Goal: Connect with others: Connect with others

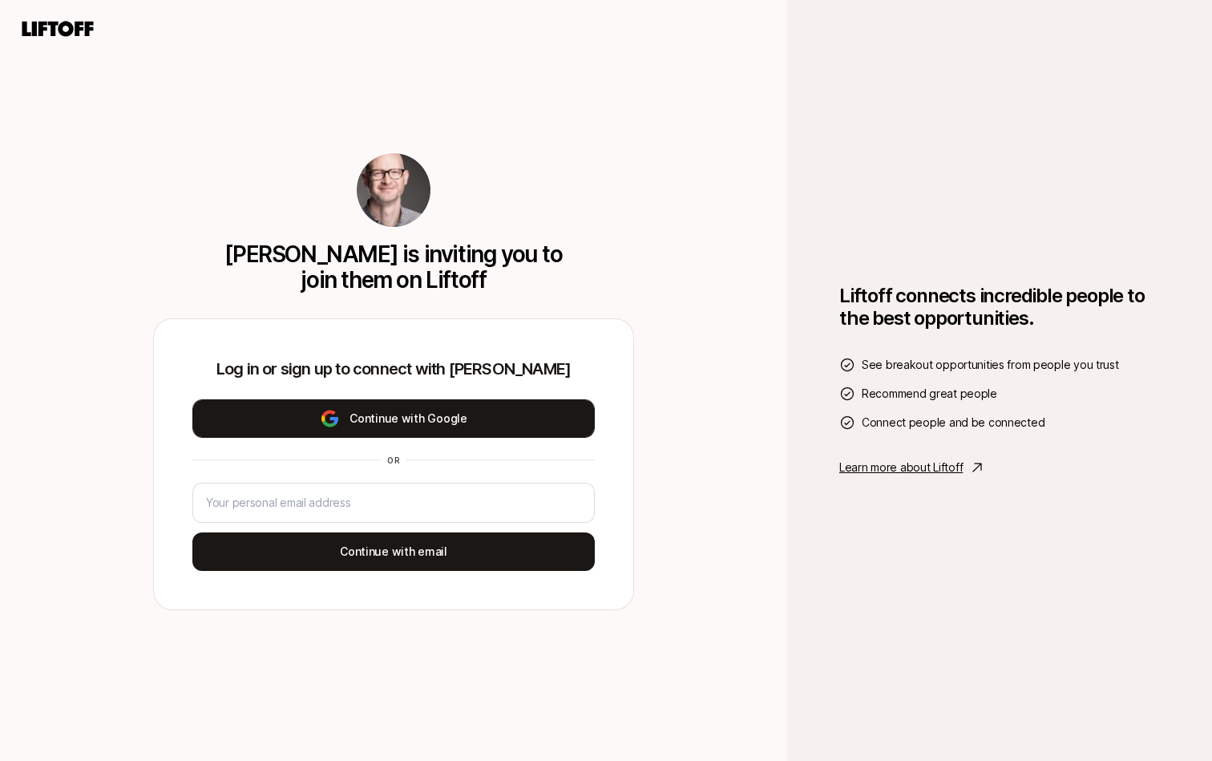
click at [292, 418] on button "Continue with Google" at bounding box center [393, 418] width 402 height 38
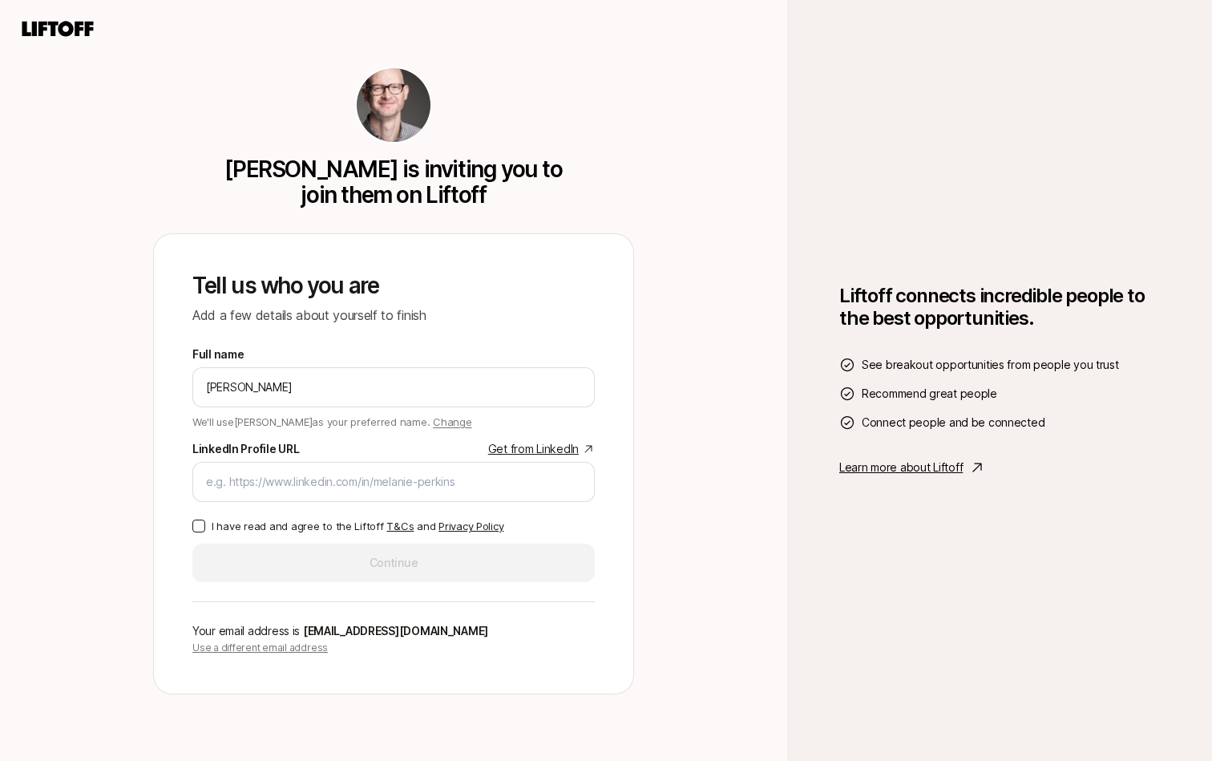
click at [198, 528] on button "I have read and agree to the Liftoff T&Cs and Privacy Policy" at bounding box center [198, 525] width 13 height 13
click at [368, 482] on input "LinkedIn Profile URL Get from LinkedIn" at bounding box center [393, 481] width 375 height 19
paste input "[URL][DOMAIN_NAME]"
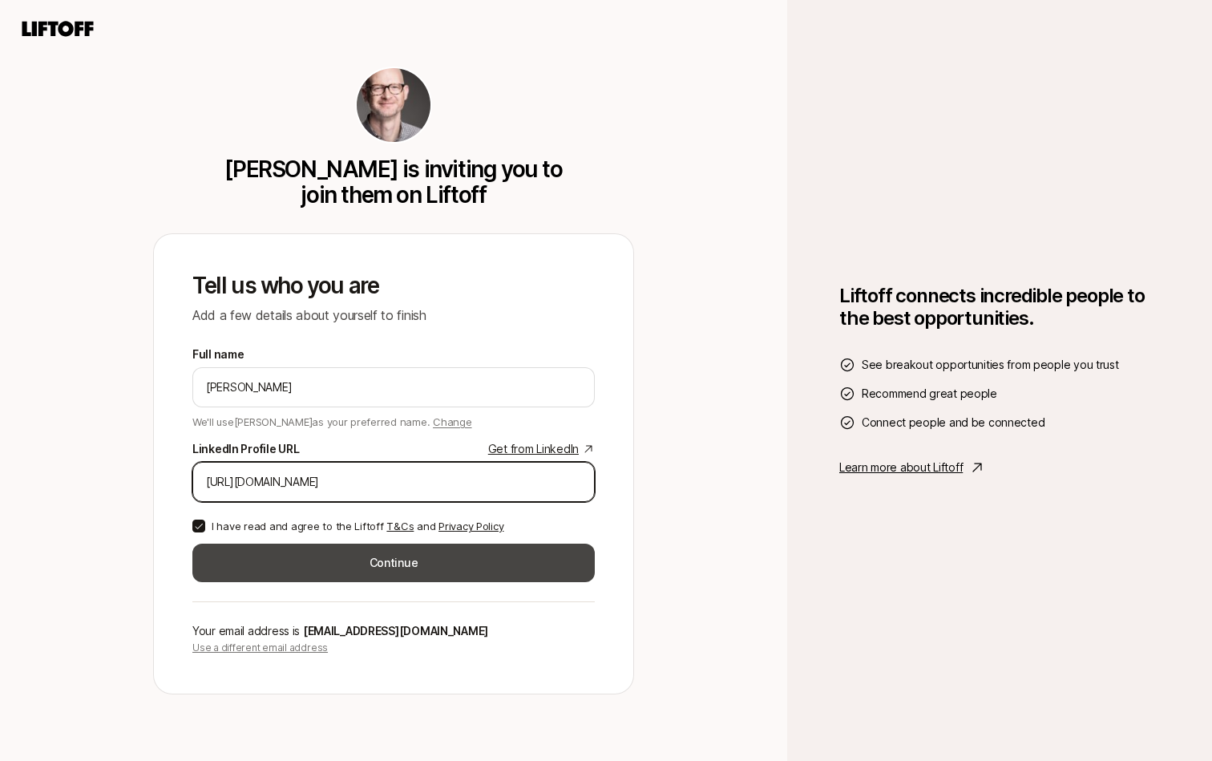
type input "[URL][DOMAIN_NAME]"
click at [383, 561] on button "Continue" at bounding box center [393, 563] width 402 height 38
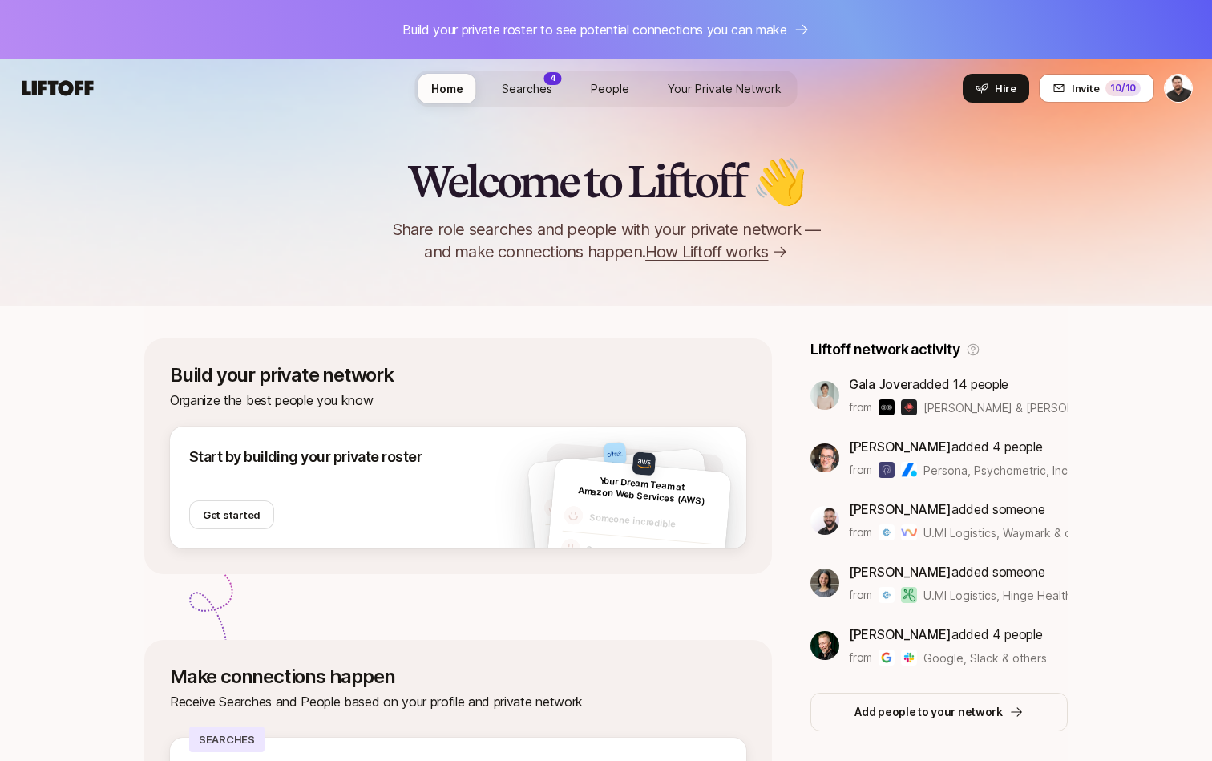
scroll to position [6, 0]
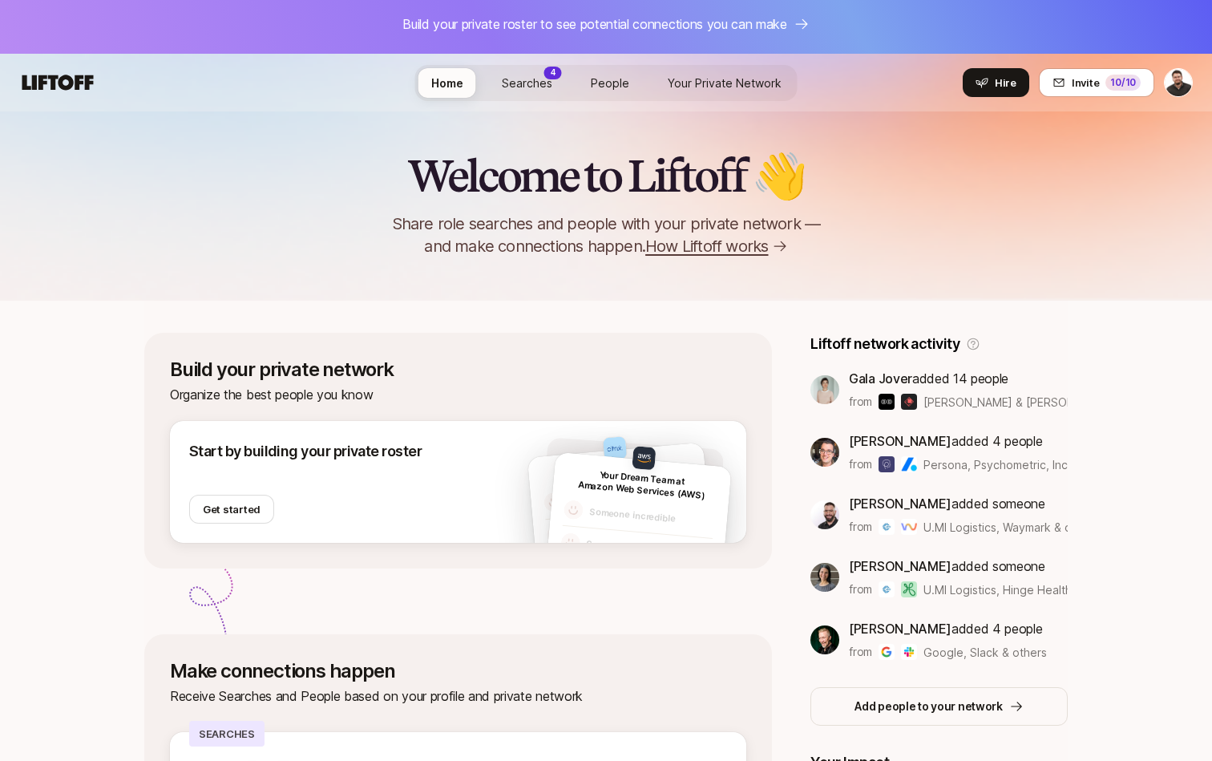
click at [600, 79] on span "People" at bounding box center [610, 83] width 38 height 14
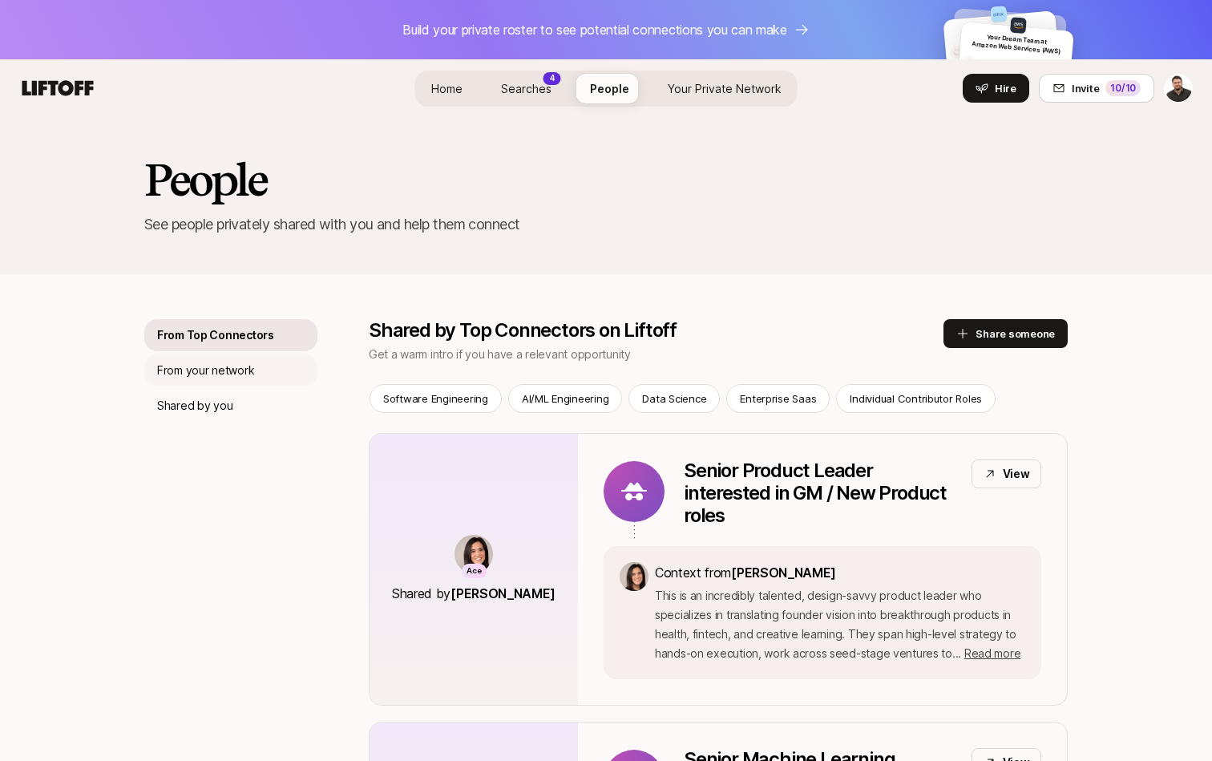
click at [255, 374] on div "From your network" at bounding box center [230, 370] width 173 height 32
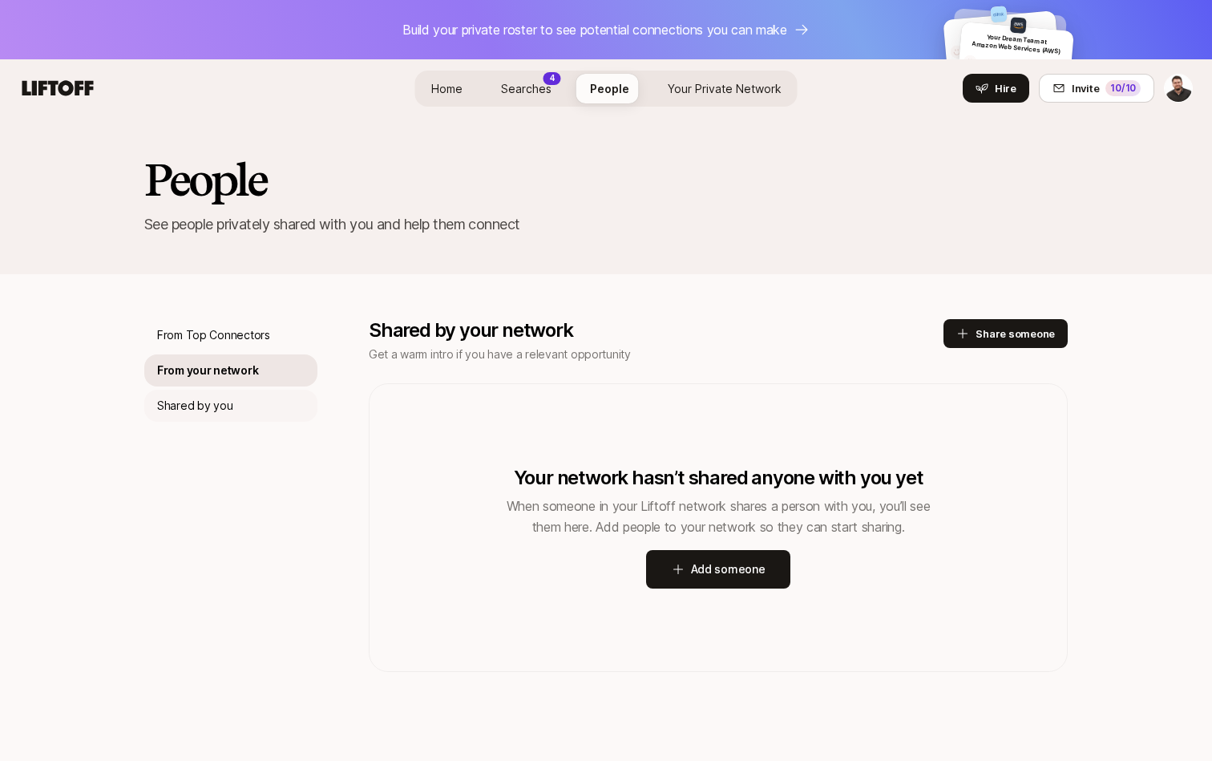
click at [221, 398] on p "Shared by you" at bounding box center [194, 405] width 75 height 19
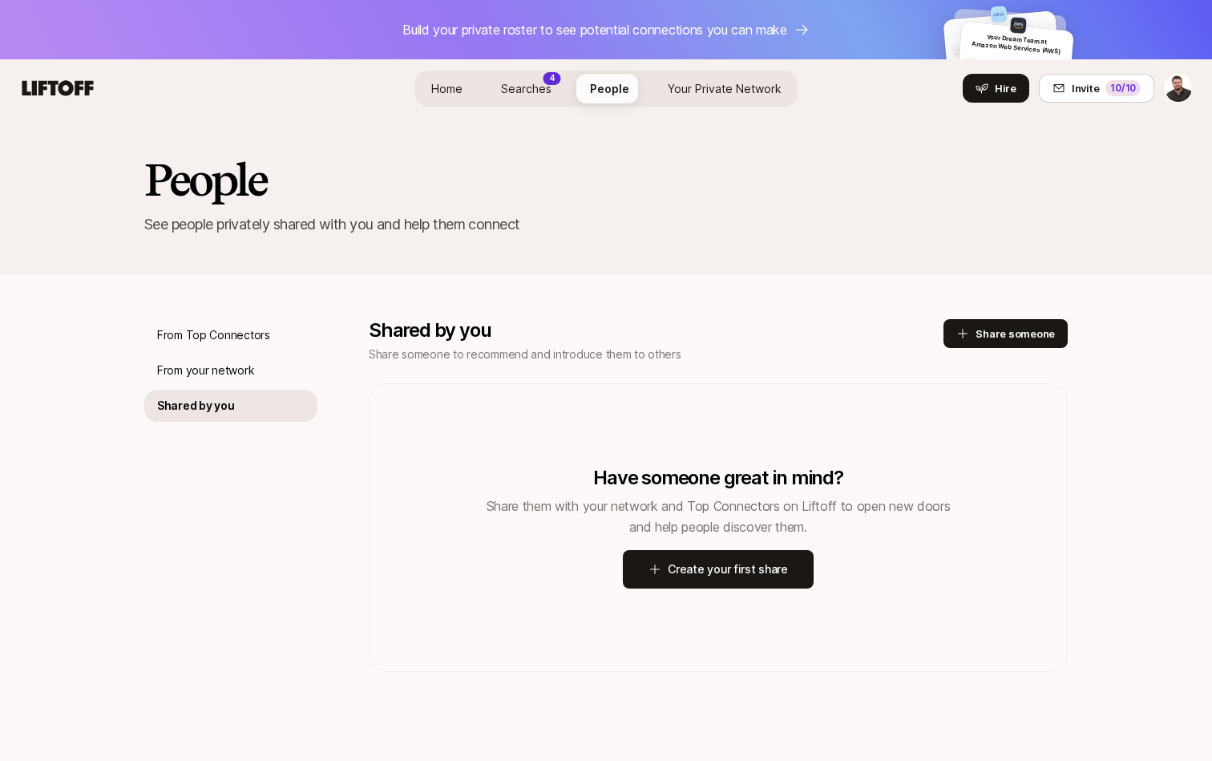
click at [230, 353] on div "From Top Connectors From your network Shared by you" at bounding box center [230, 495] width 173 height 353
click at [260, 325] on p "From Top Connectors" at bounding box center [213, 334] width 113 height 19
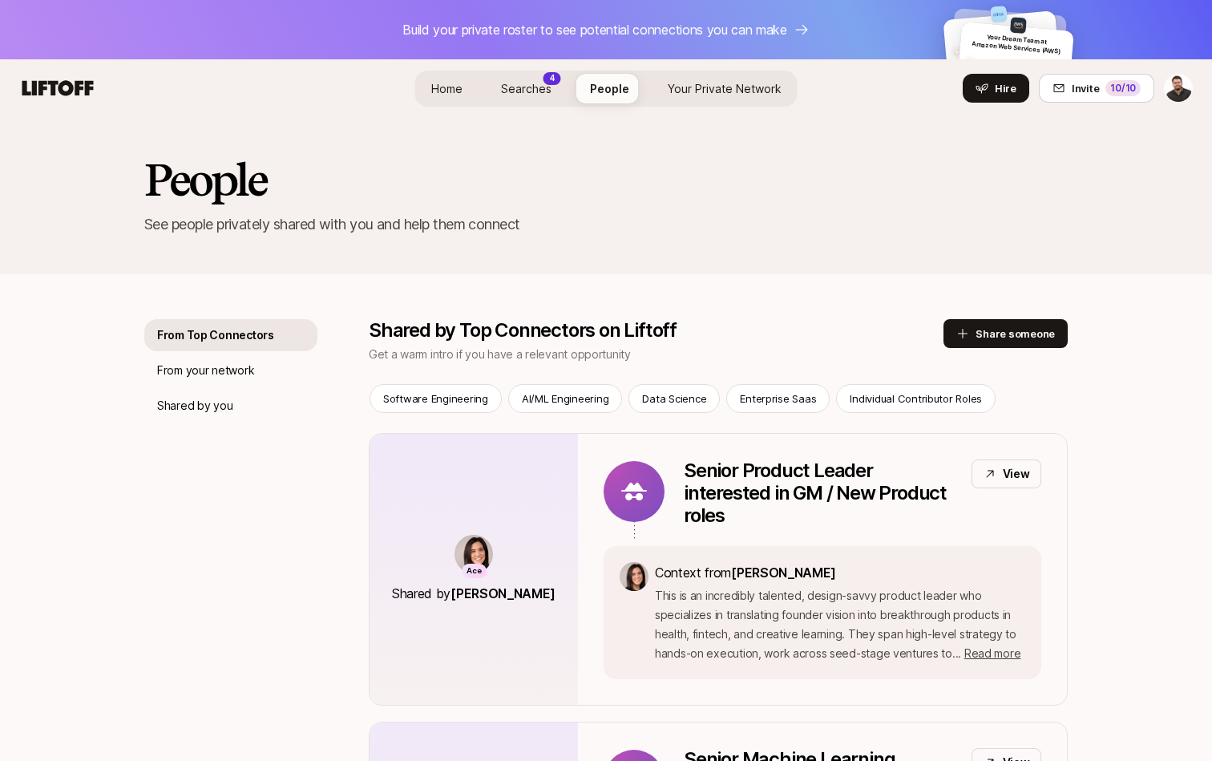
click at [701, 89] on span "Your Private Network" at bounding box center [725, 89] width 114 height 14
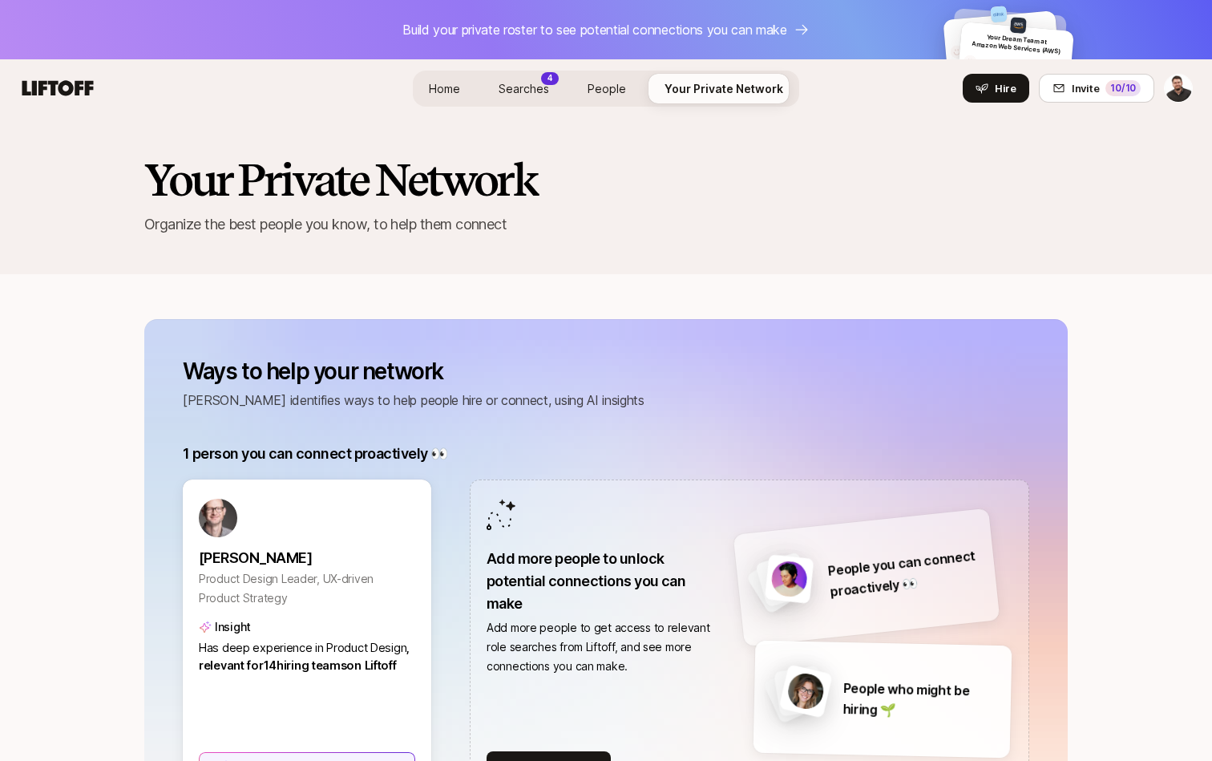
click at [750, 30] on p "Build your private roster to see potential connections you can make" at bounding box center [594, 29] width 385 height 21
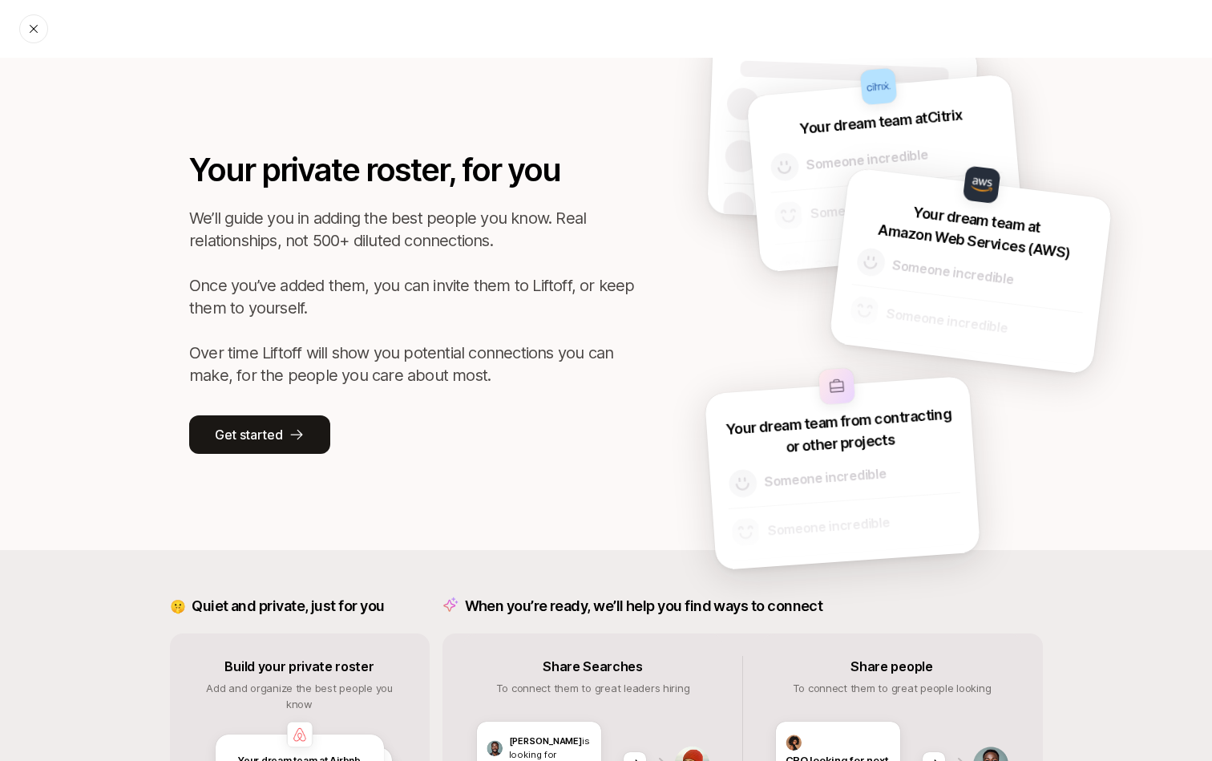
click at [36, 35] on div at bounding box center [33, 28] width 29 height 29
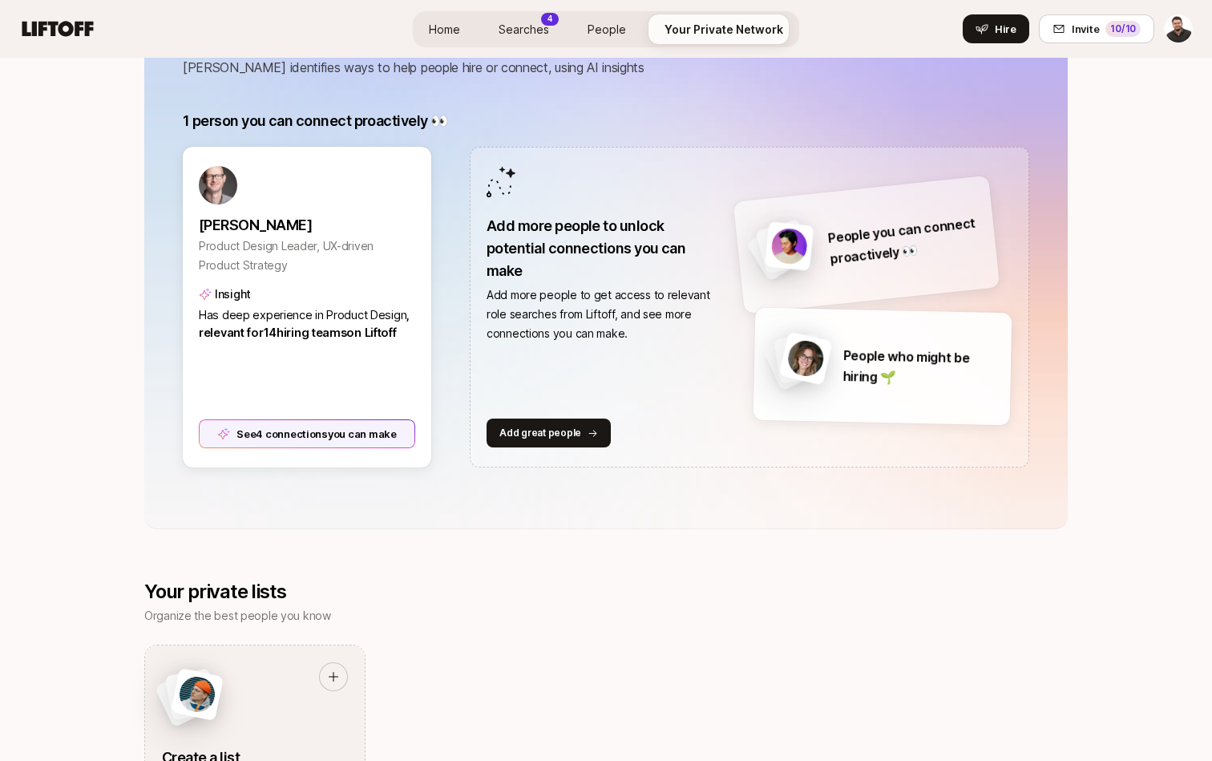
scroll to position [311, 0]
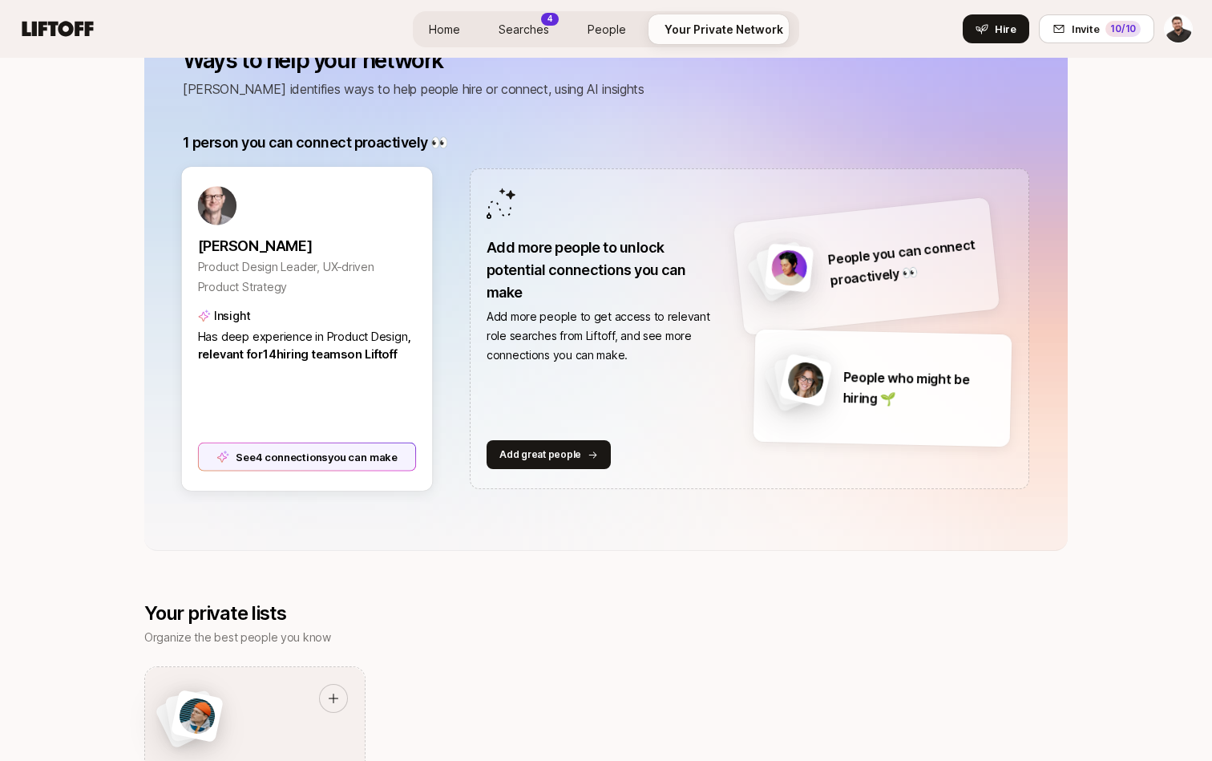
click at [257, 452] on div "See 4 connections you can make" at bounding box center [307, 456] width 219 height 29
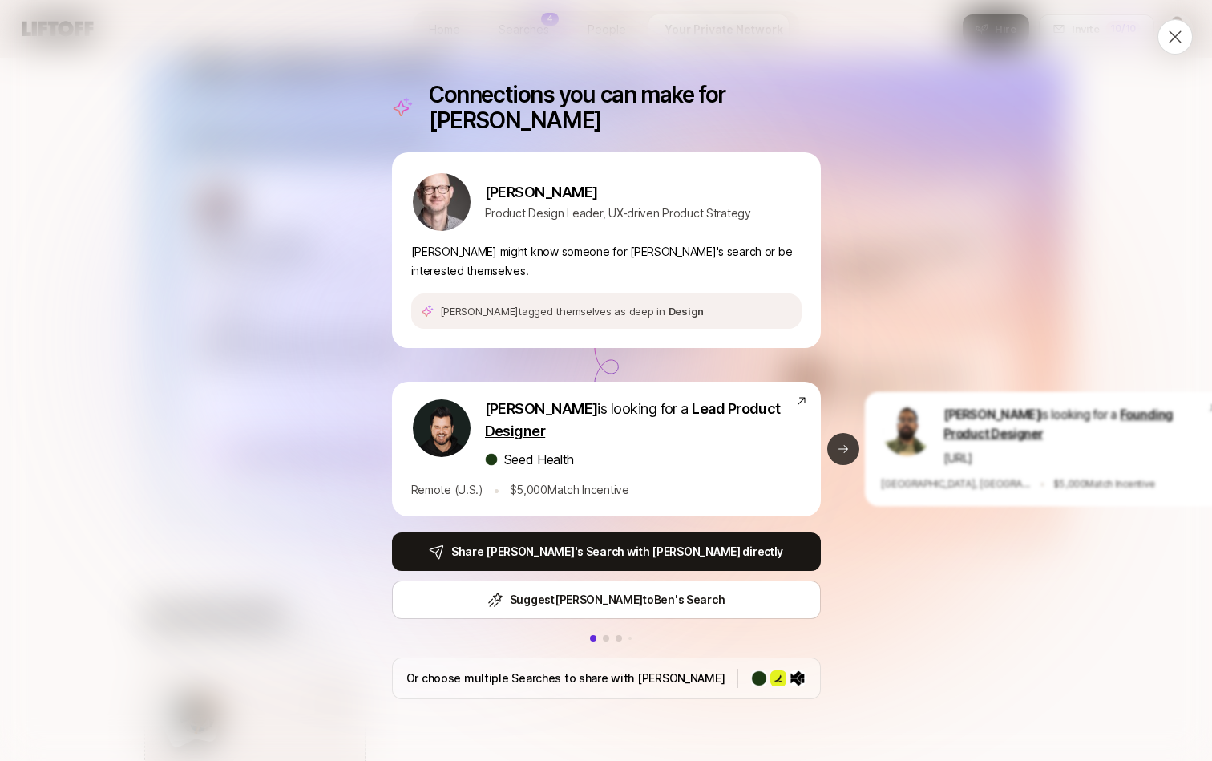
click at [847, 443] on icon at bounding box center [843, 449] width 13 height 13
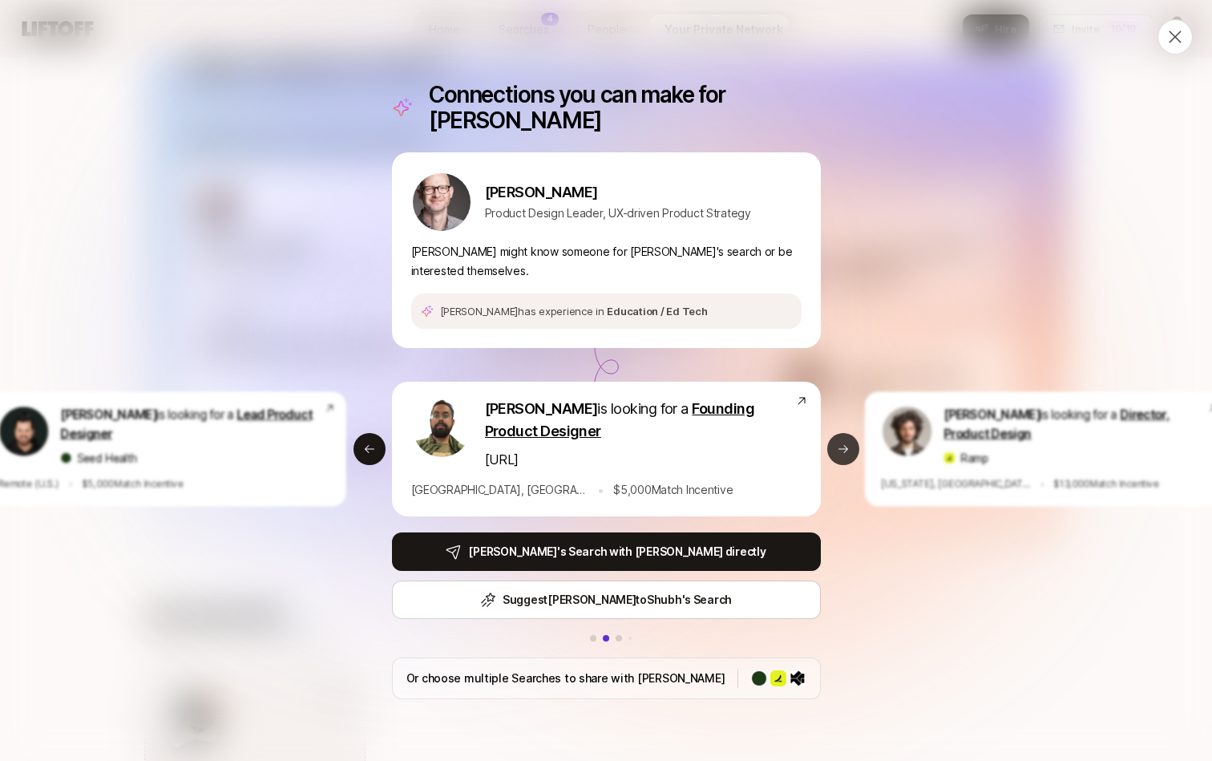
click at [845, 445] on icon at bounding box center [844, 449] width 10 height 8
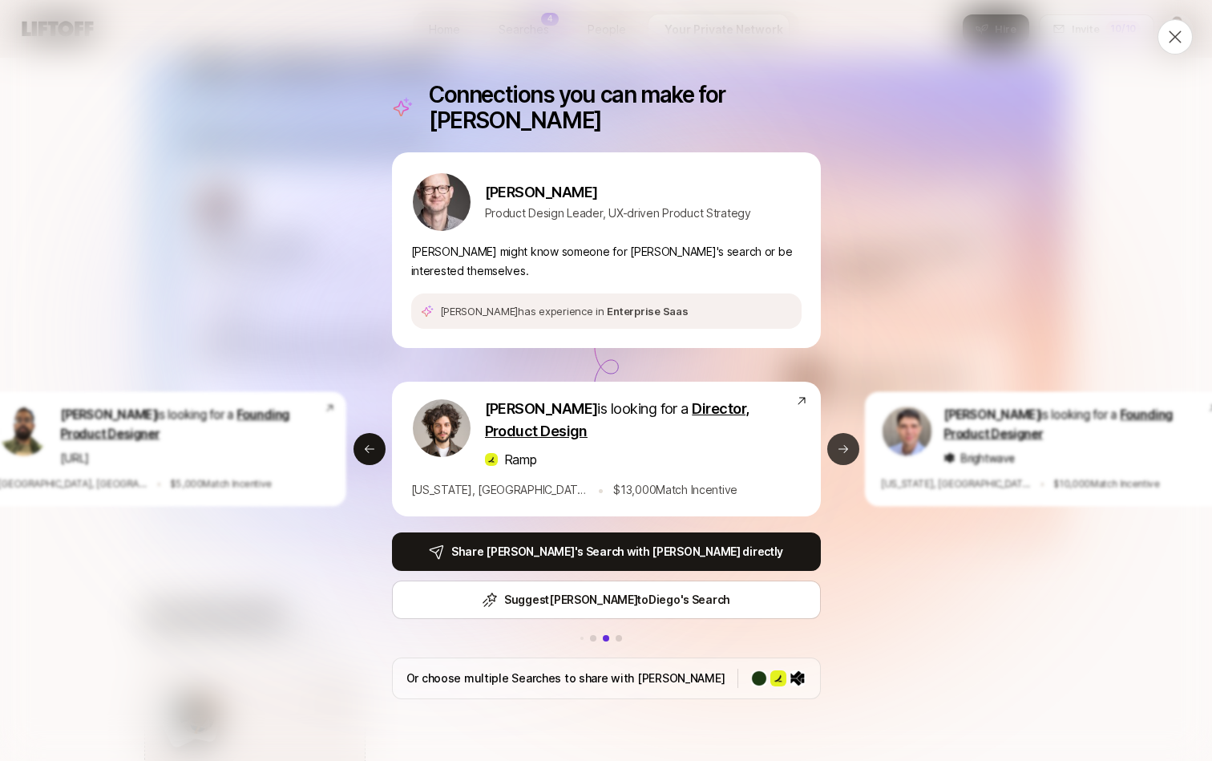
click at [843, 443] on icon at bounding box center [843, 449] width 13 height 13
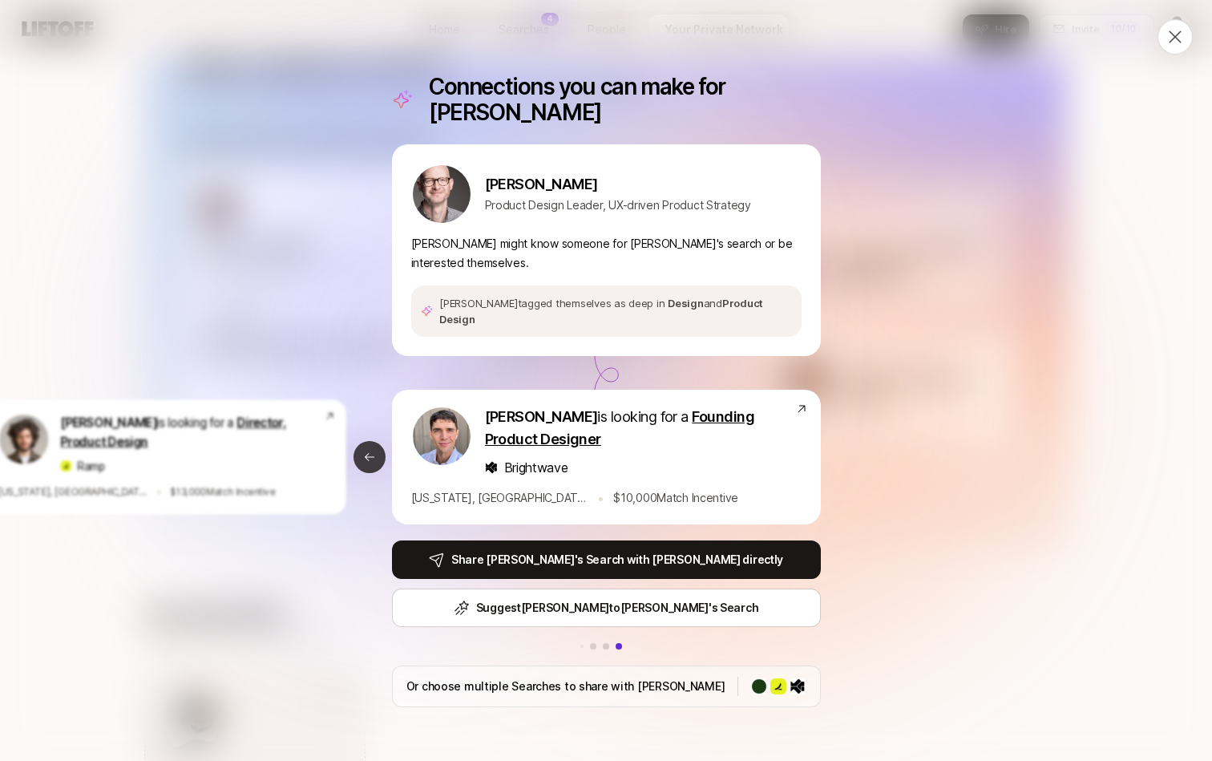
click at [374, 451] on icon at bounding box center [369, 457] width 13 height 13
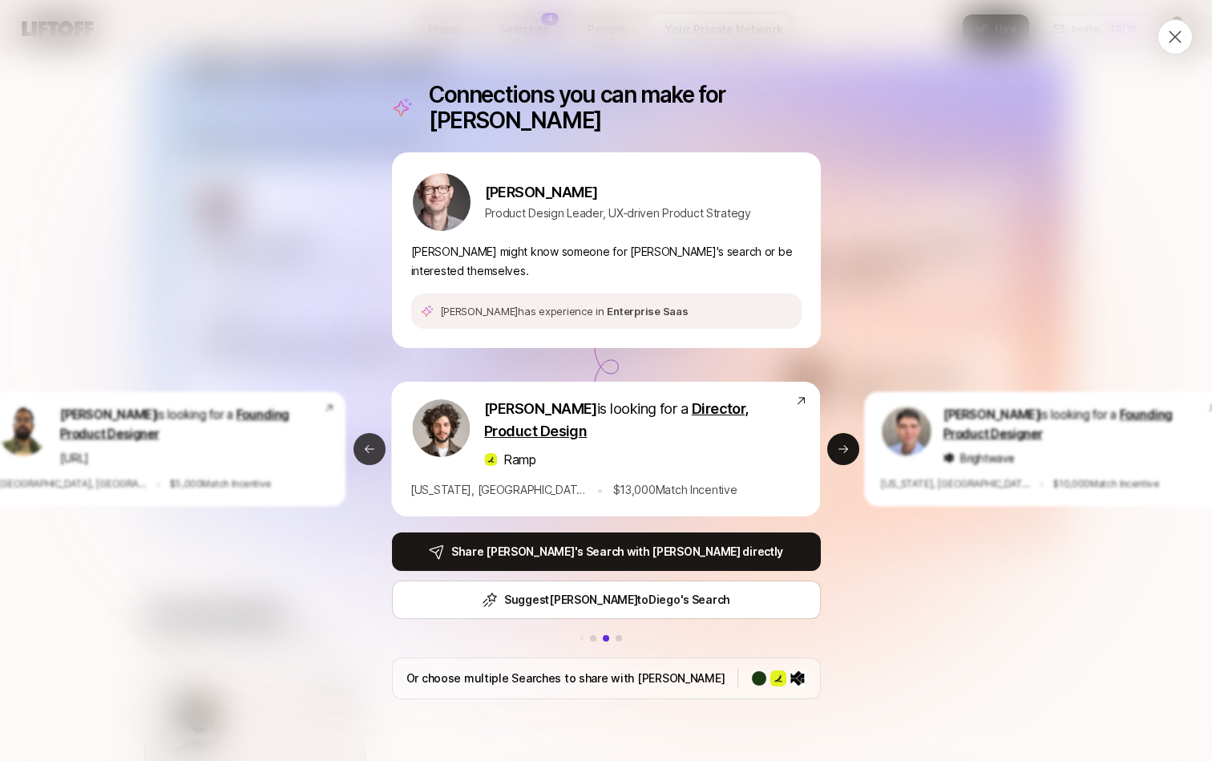
click at [374, 443] on icon at bounding box center [369, 449] width 13 height 13
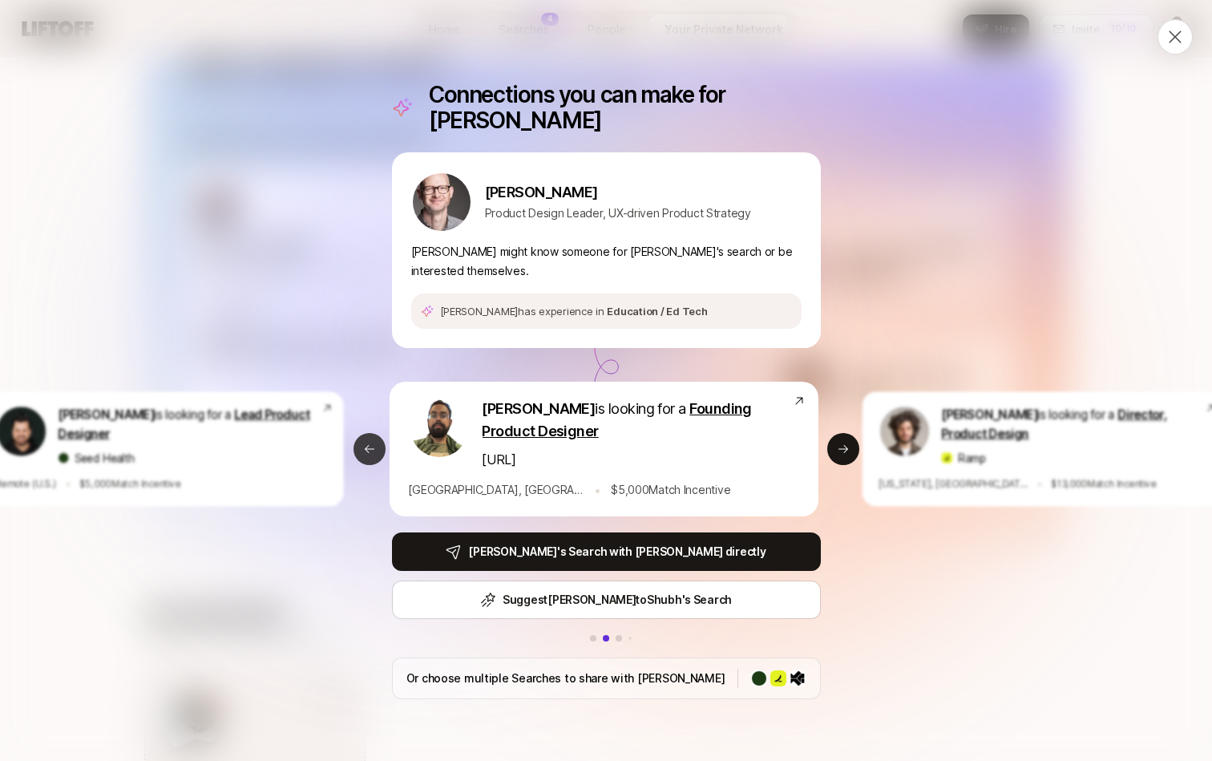
click at [374, 443] on icon at bounding box center [369, 449] width 13 height 13
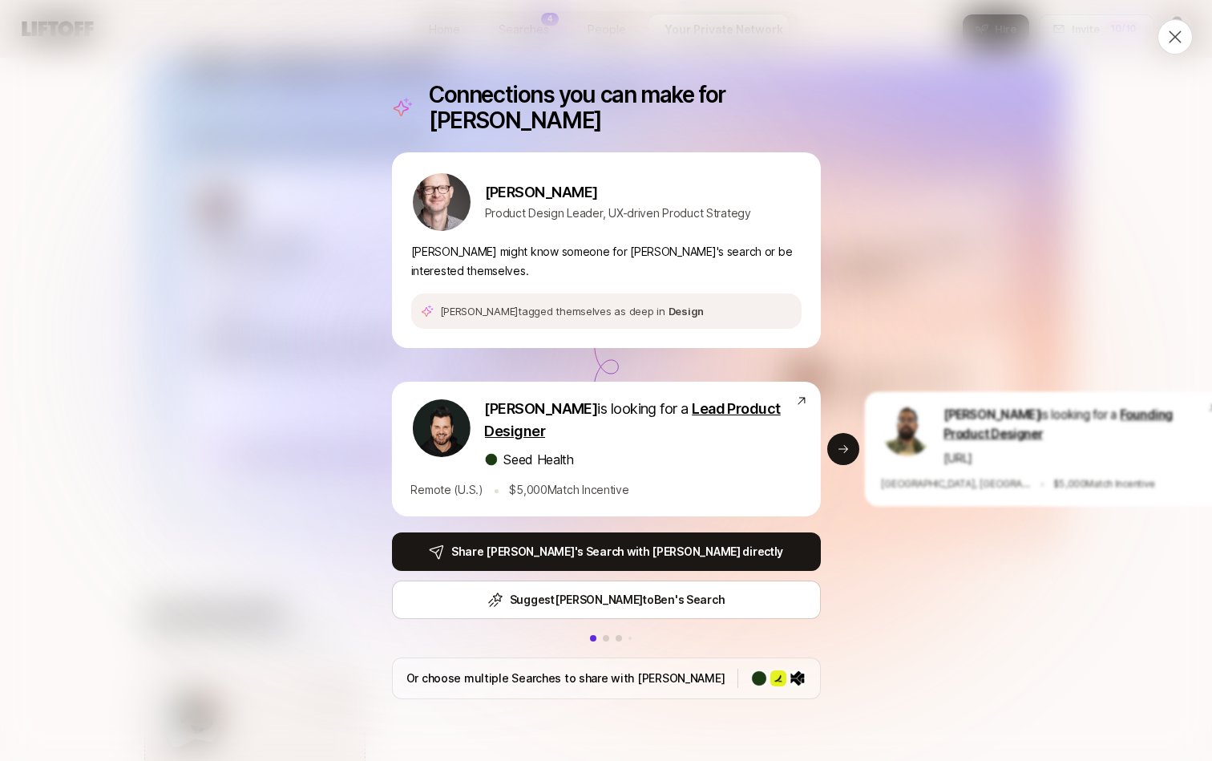
click at [333, 408] on div "Connections you can make for [PERSON_NAME] [PERSON_NAME] Product Design Leader,…" at bounding box center [606, 380] width 1212 height 761
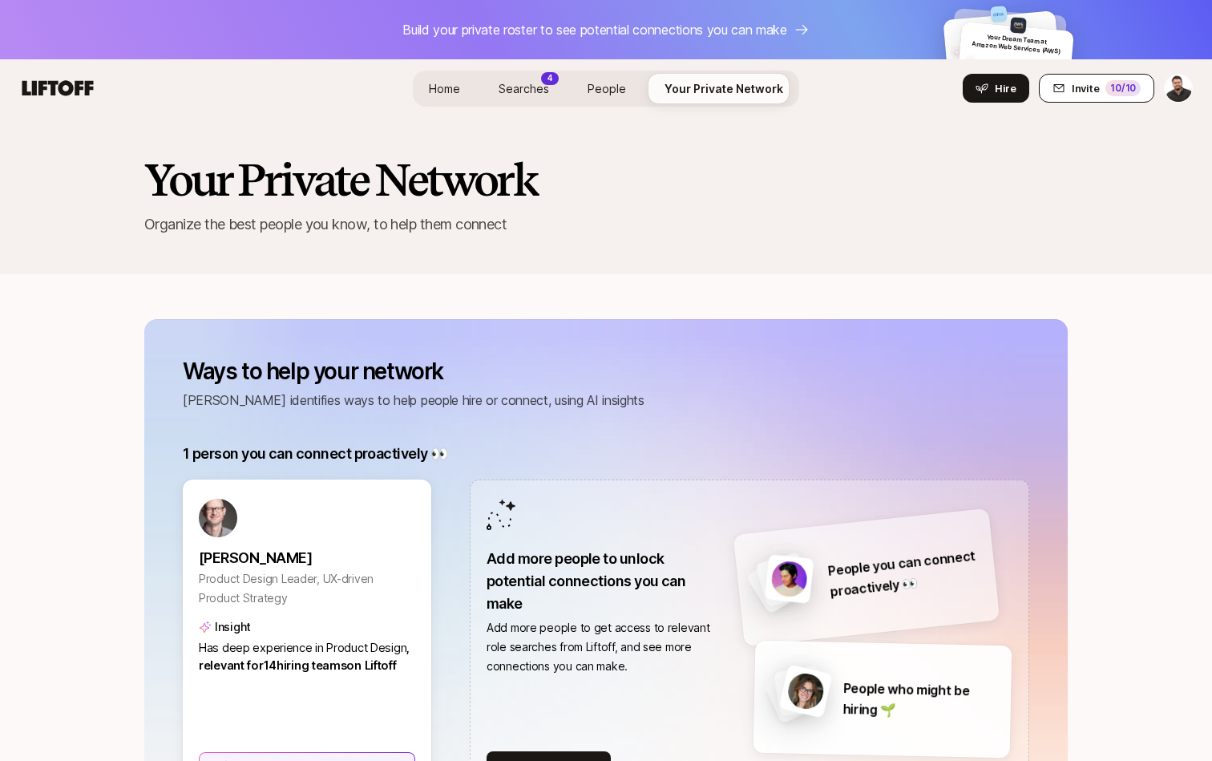
click at [1068, 92] on button "Invite 10 /10" at bounding box center [1096, 88] width 115 height 29
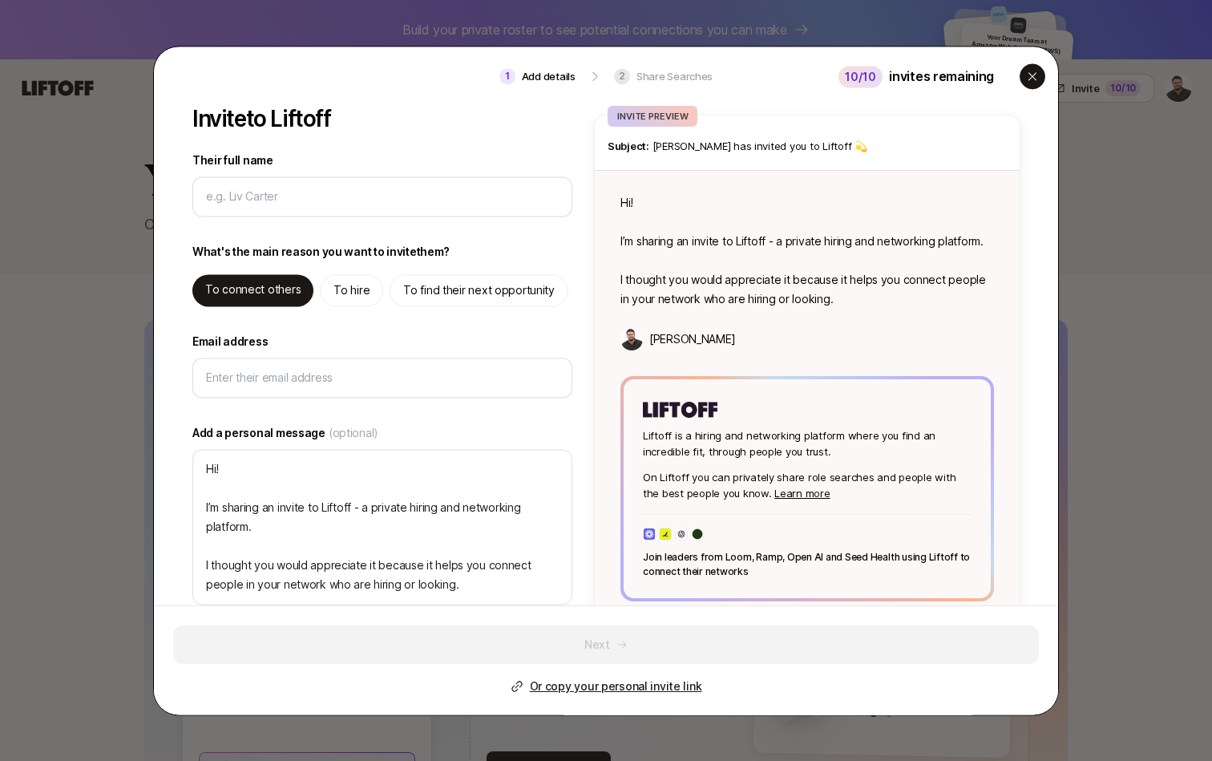
type textarea "x"
click at [1028, 76] on icon "button" at bounding box center [1032, 76] width 13 height 13
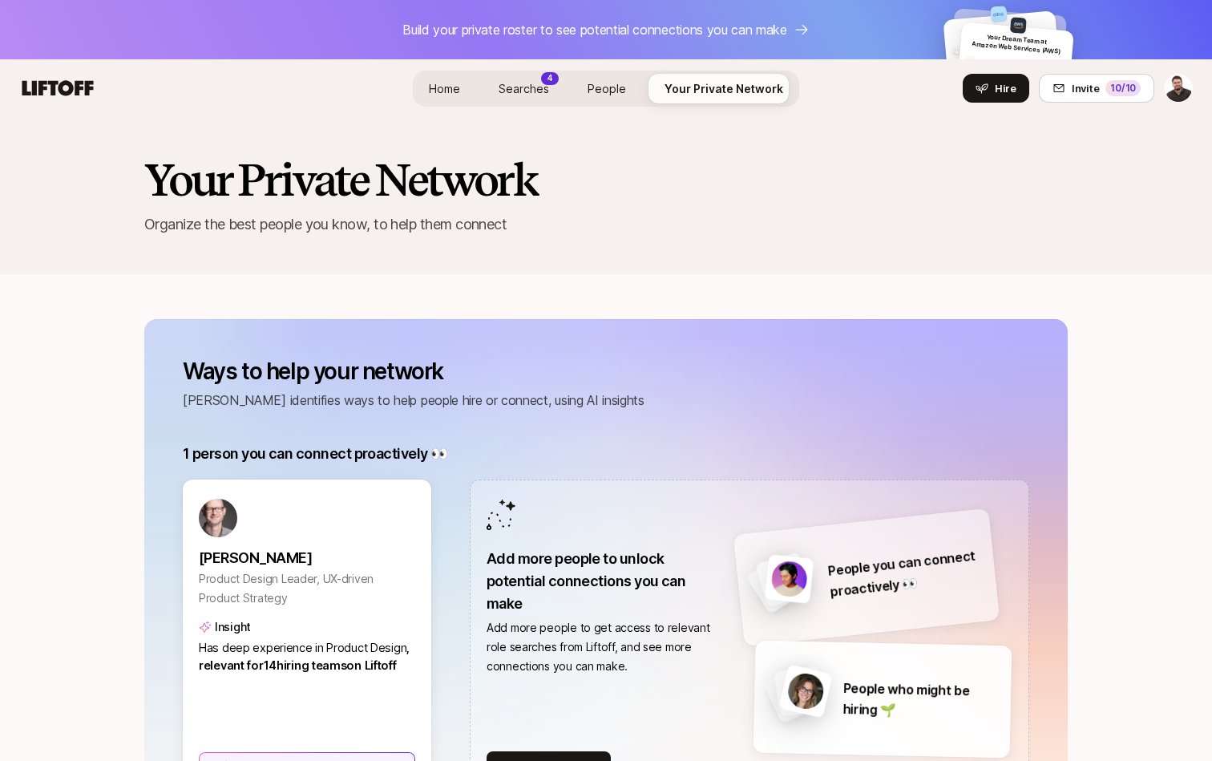
click at [610, 90] on span "People" at bounding box center [607, 89] width 38 height 14
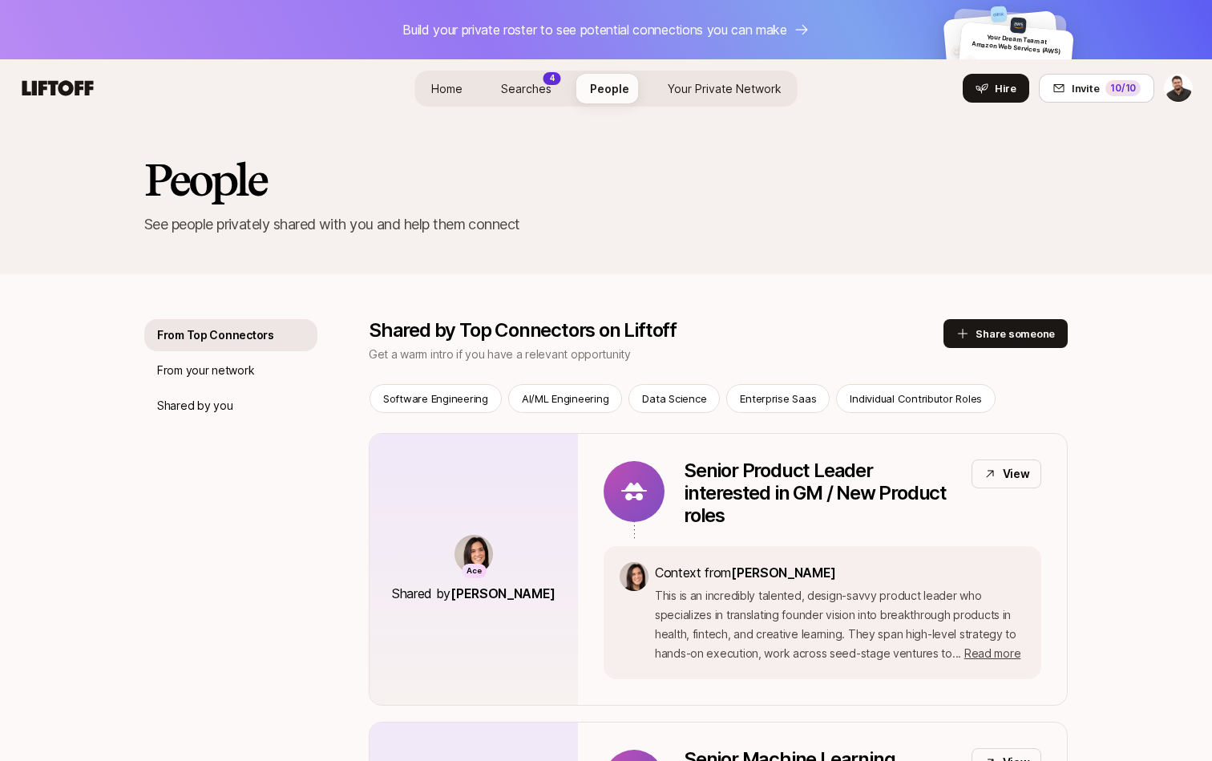
click at [536, 92] on span "Searches" at bounding box center [526, 89] width 51 height 14
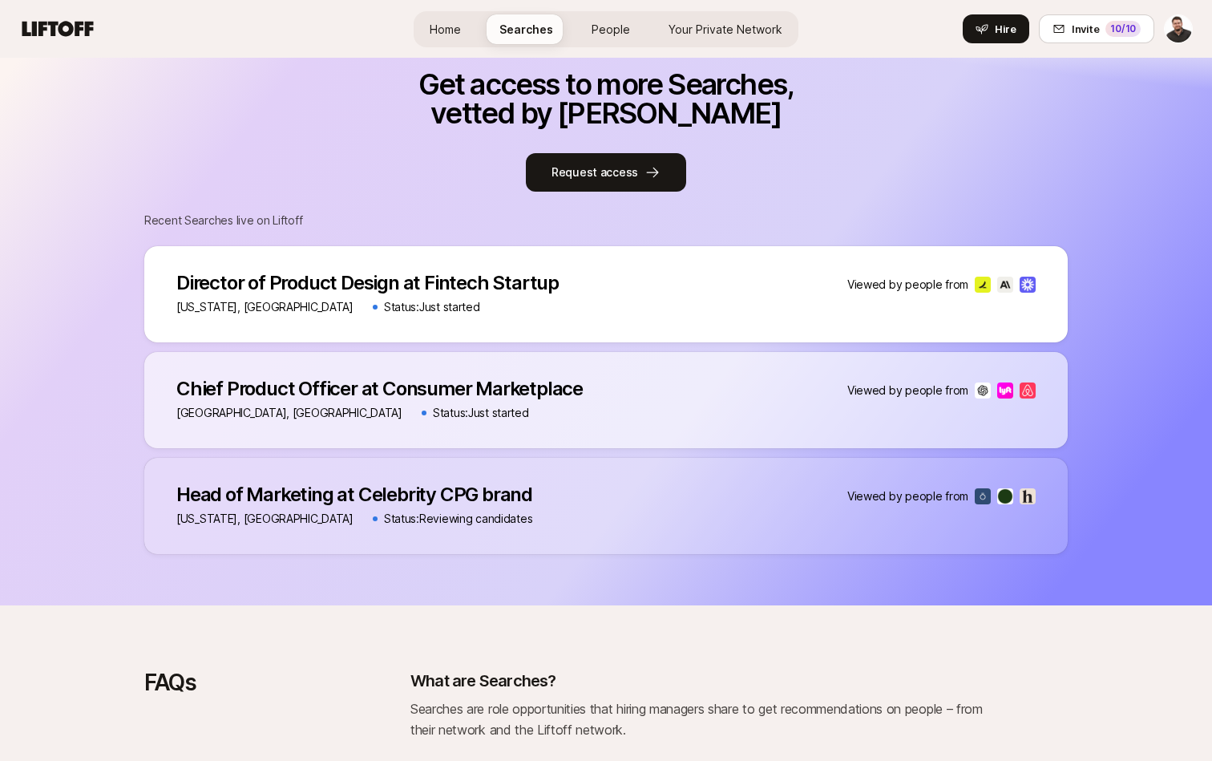
scroll to position [1494, 0]
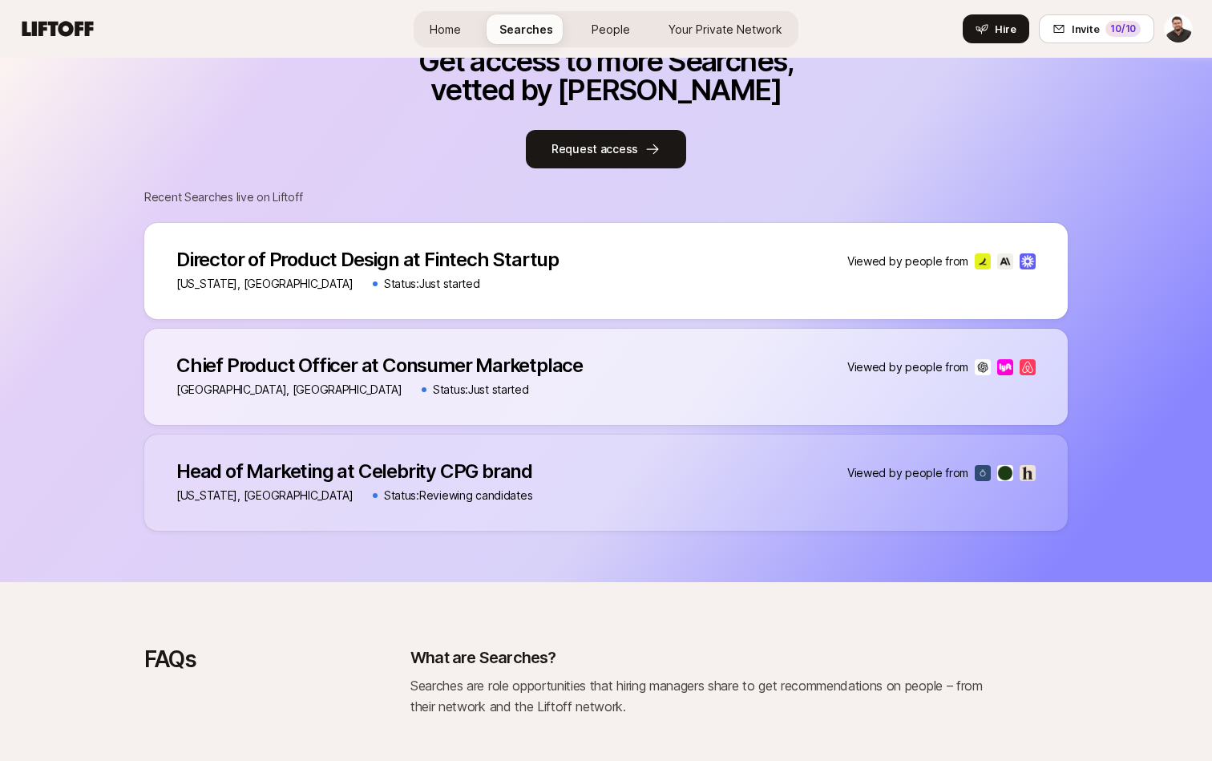
click at [525, 354] on p "Chief Product Officer at Consumer Marketplace" at bounding box center [379, 365] width 406 height 22
click at [569, 250] on div "Director of Product Design at Fintech Startup Director of Product Design at Fin…" at bounding box center [605, 271] width 923 height 96
click at [580, 329] on div "Chief Product Officer at Consumer Marketplace Chief Product Officer at Consumer…" at bounding box center [605, 377] width 923 height 96
click at [562, 451] on div "Head of Marketing at Celebrity CPG brand Head of Marketing at Celebrity CPG bra…" at bounding box center [605, 482] width 923 height 96
click at [566, 380] on div "[GEOGRAPHIC_DATA], [GEOGRAPHIC_DATA] Status: Just started" at bounding box center [379, 389] width 406 height 19
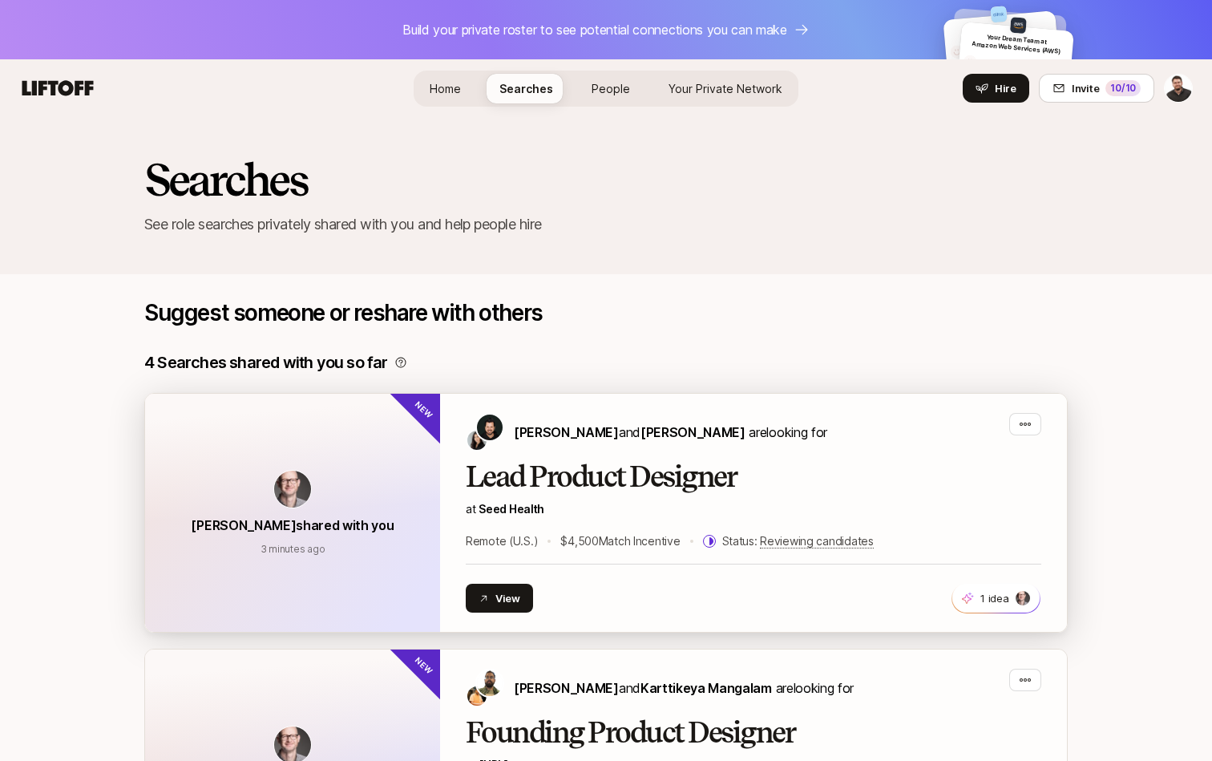
scroll to position [0, 0]
